Goal: Task Accomplishment & Management: Manage account settings

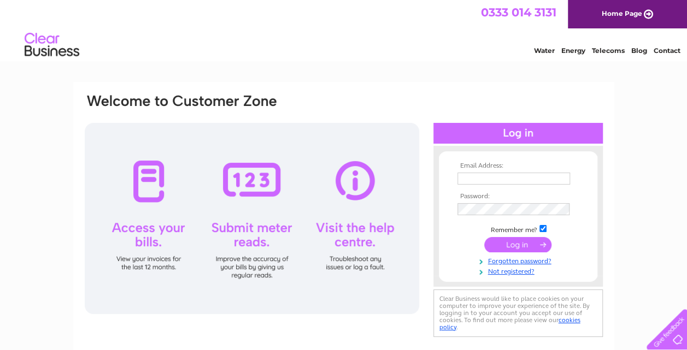
type input "a_r.news@yahoo.co.uk"
click at [528, 242] on input "submit" at bounding box center [517, 244] width 67 height 15
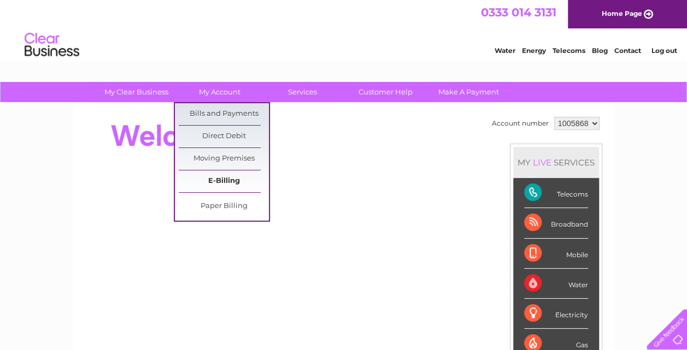
click at [226, 180] on link "E-Billing" at bounding box center [224, 182] width 90 height 22
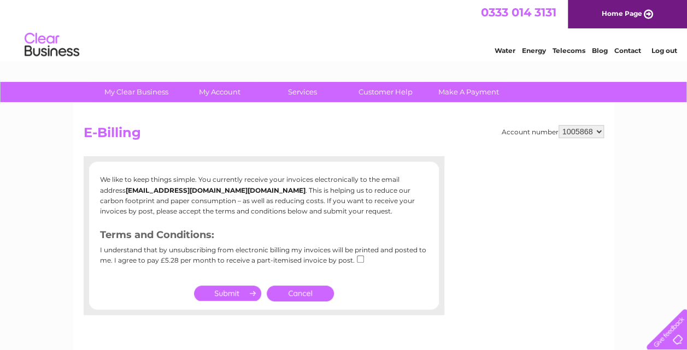
click at [298, 292] on link "Cancel" at bounding box center [300, 294] width 67 height 16
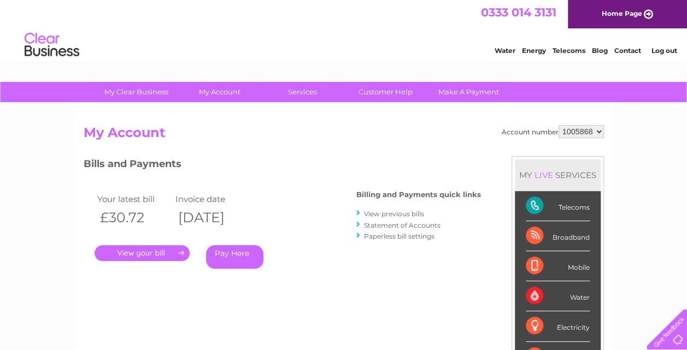
click at [146, 247] on link "." at bounding box center [142, 253] width 95 height 16
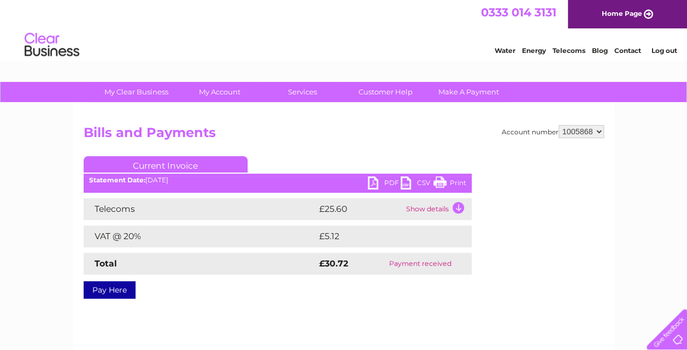
click at [384, 182] on link "PDF" at bounding box center [384, 185] width 33 height 16
